Goal: Information Seeking & Learning: Learn about a topic

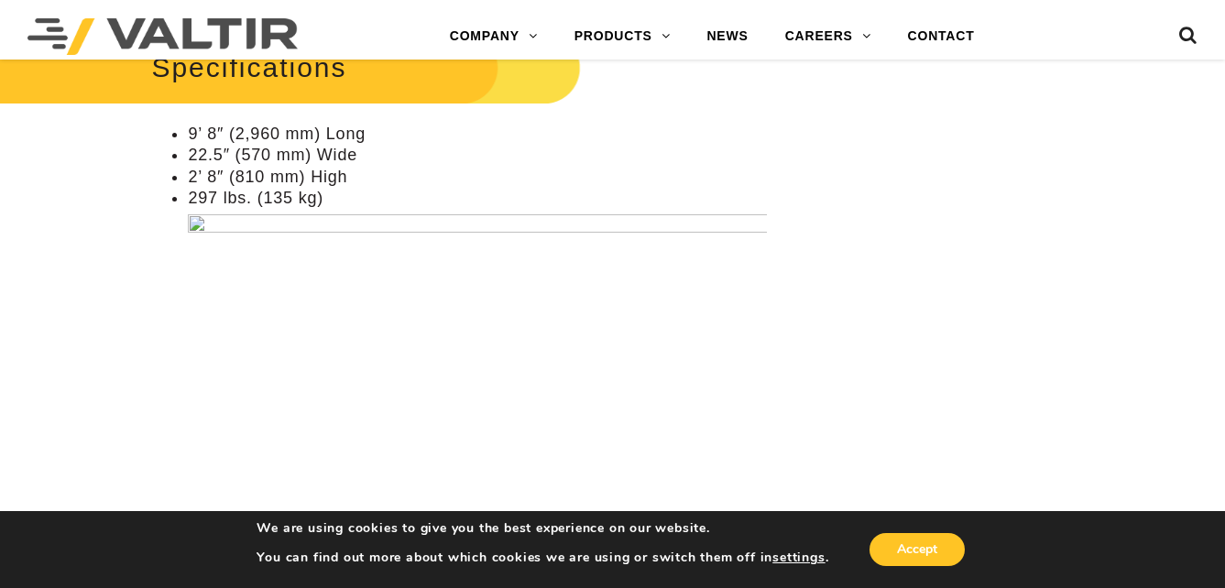
scroll to position [1283, 0]
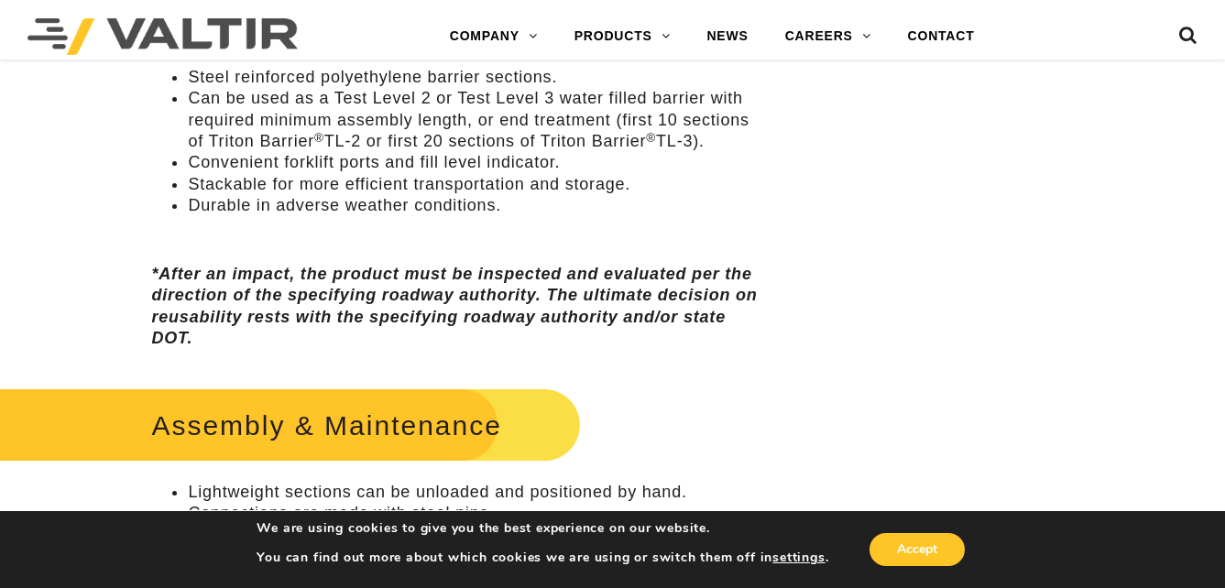
scroll to position [825, 0]
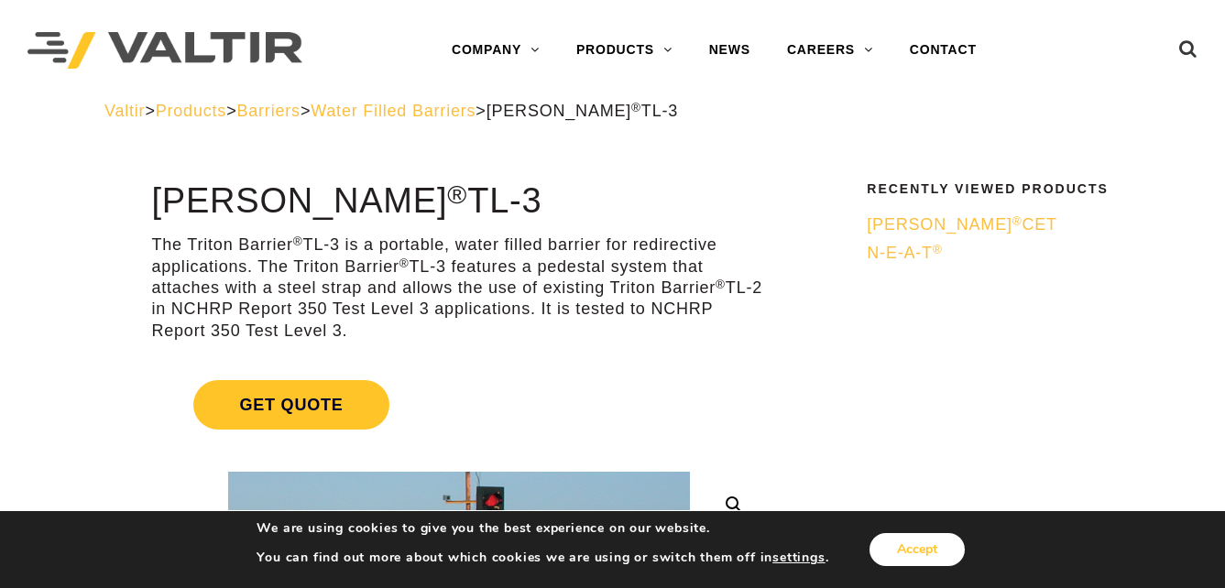
click at [903, 547] on button "Accept" at bounding box center [917, 549] width 95 height 33
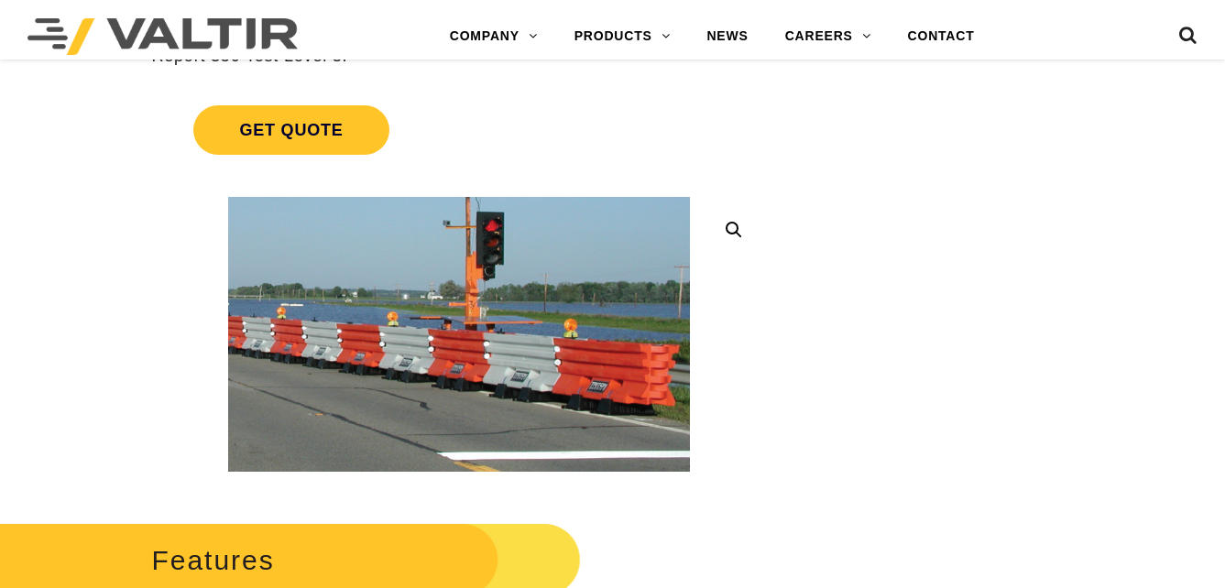
scroll to position [367, 0]
